Goal: Task Accomplishment & Management: Use online tool/utility

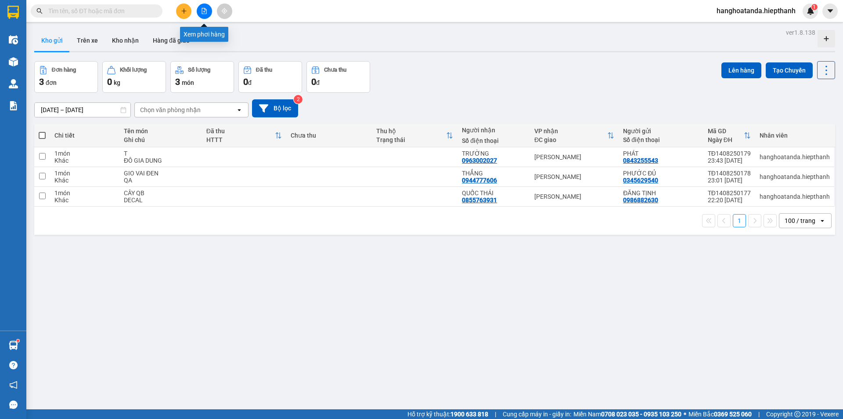
click at [208, 10] on button at bounding box center [204, 11] width 15 height 15
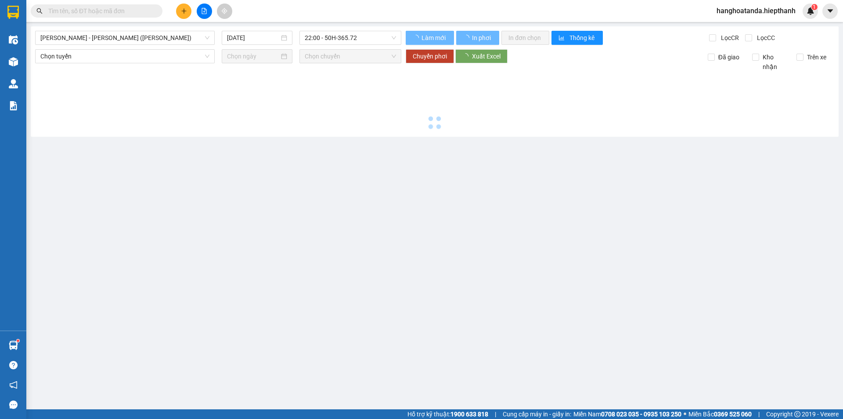
type input "[DATE]"
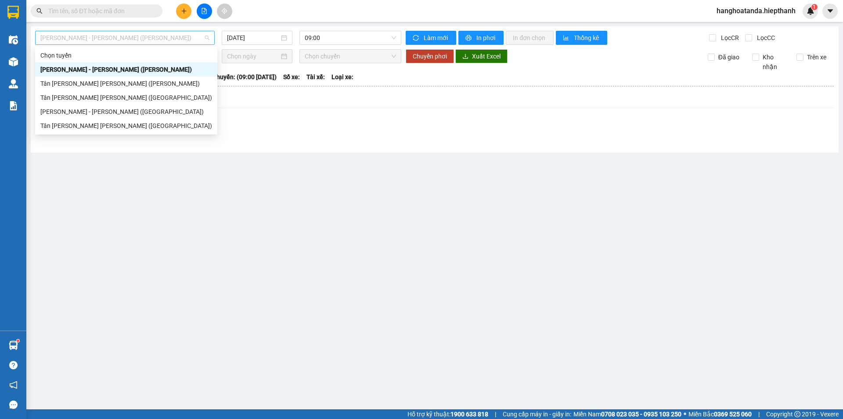
click at [153, 38] on span "[PERSON_NAME] - [PERSON_NAME] ([PERSON_NAME])" at bounding box center [124, 37] width 169 height 13
click at [107, 123] on div "Tân [PERSON_NAME] [PERSON_NAME] ([GEOGRAPHIC_DATA])" at bounding box center [126, 126] width 172 height 10
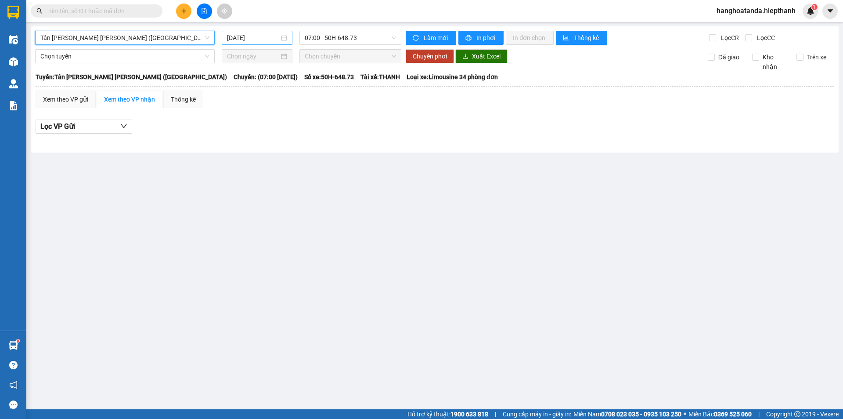
click at [259, 37] on input "[DATE]" at bounding box center [253, 38] width 52 height 10
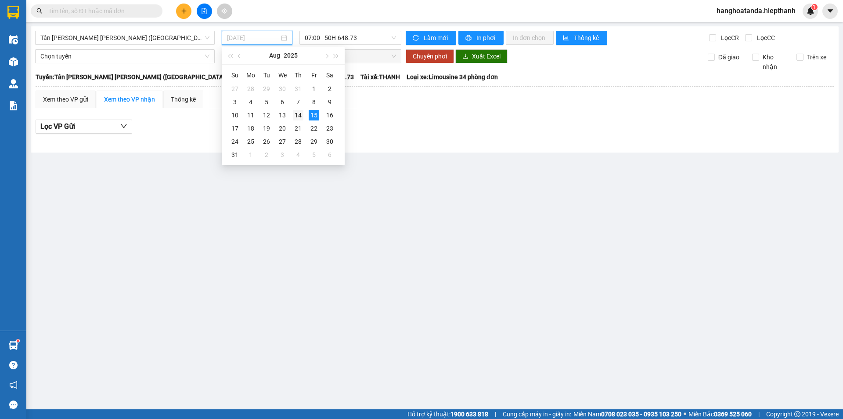
click at [297, 113] on div "14" at bounding box center [298, 115] width 11 height 11
type input "[DATE]"
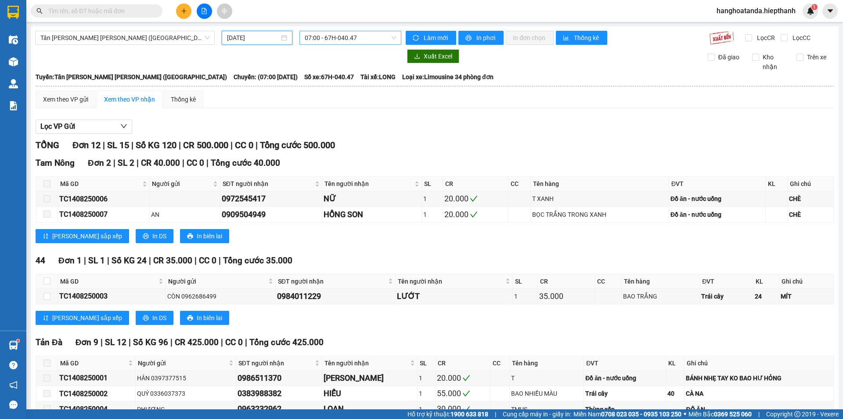
click at [361, 38] on span "07:00 - 67H-040.47" at bounding box center [350, 37] width 91 height 13
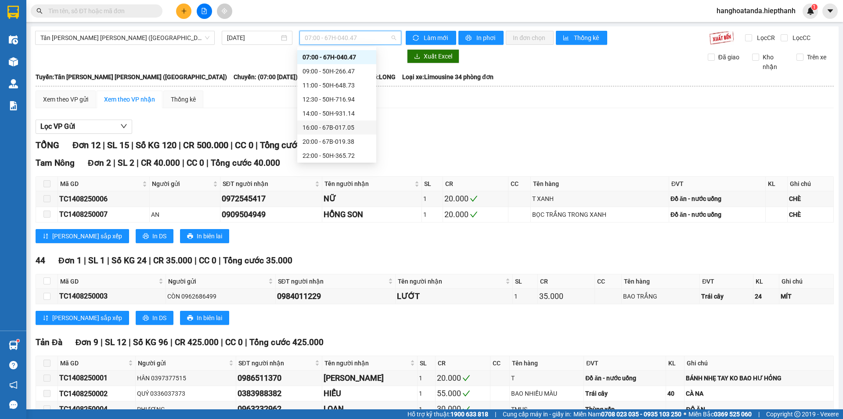
scroll to position [44, 0]
click at [339, 122] on div "22:00 - 50H-365.72" at bounding box center [337, 124] width 69 height 10
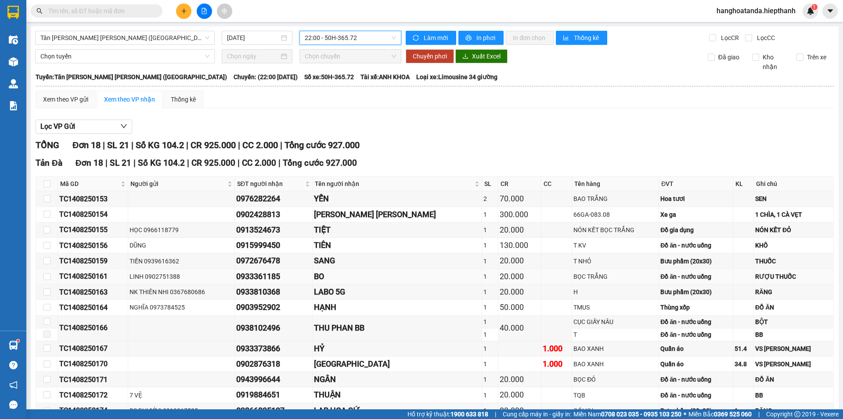
scroll to position [116, 0]
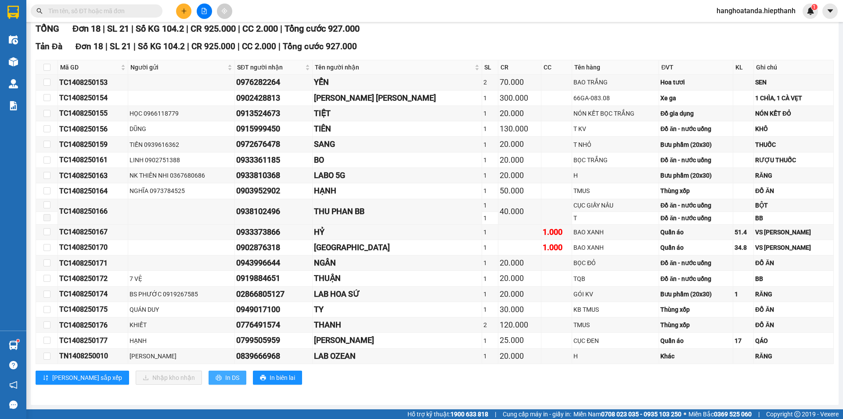
click at [225, 374] on span "In DS" at bounding box center [232, 377] width 14 height 10
